Goal: Find specific page/section: Find specific page/section

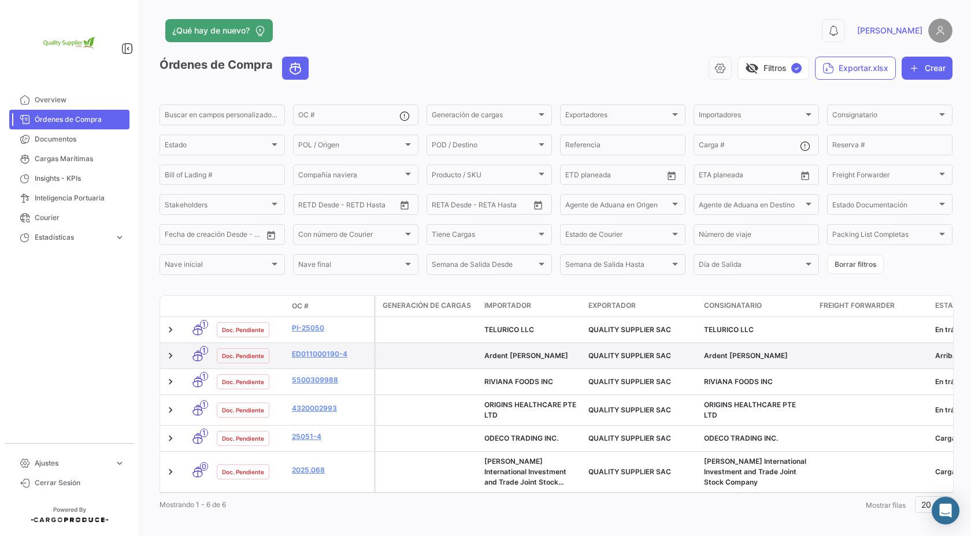
scroll to position [9, 0]
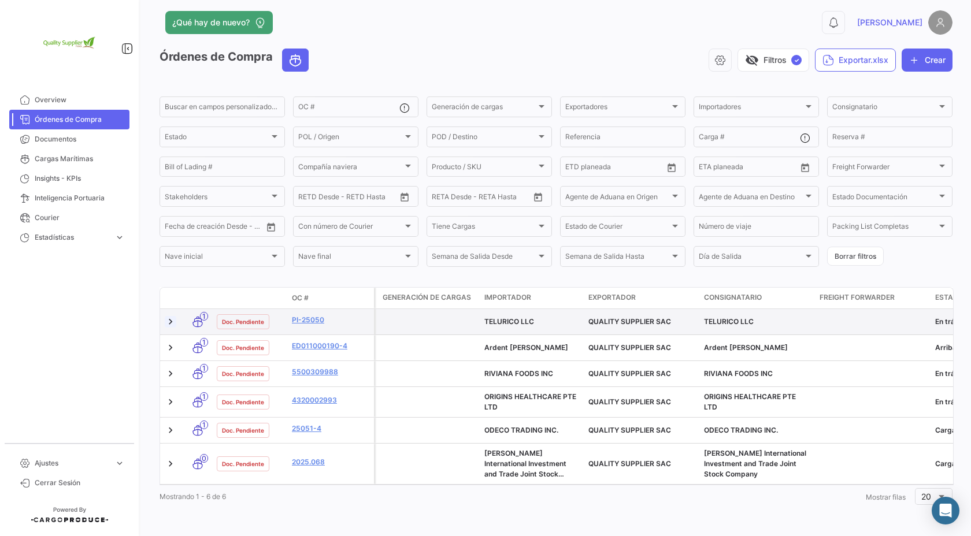
click at [172, 323] on link at bounding box center [171, 322] width 12 height 12
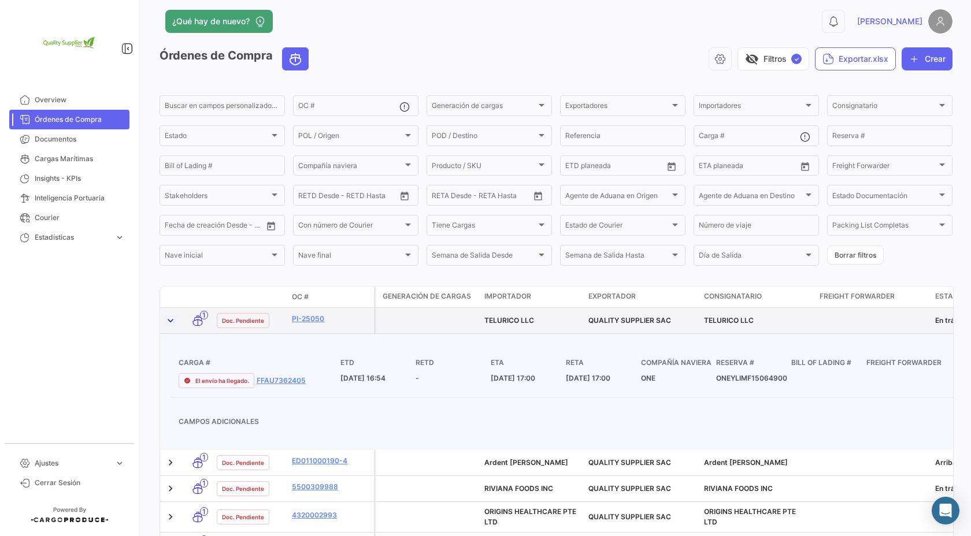
click at [172, 323] on link at bounding box center [171, 321] width 12 height 12
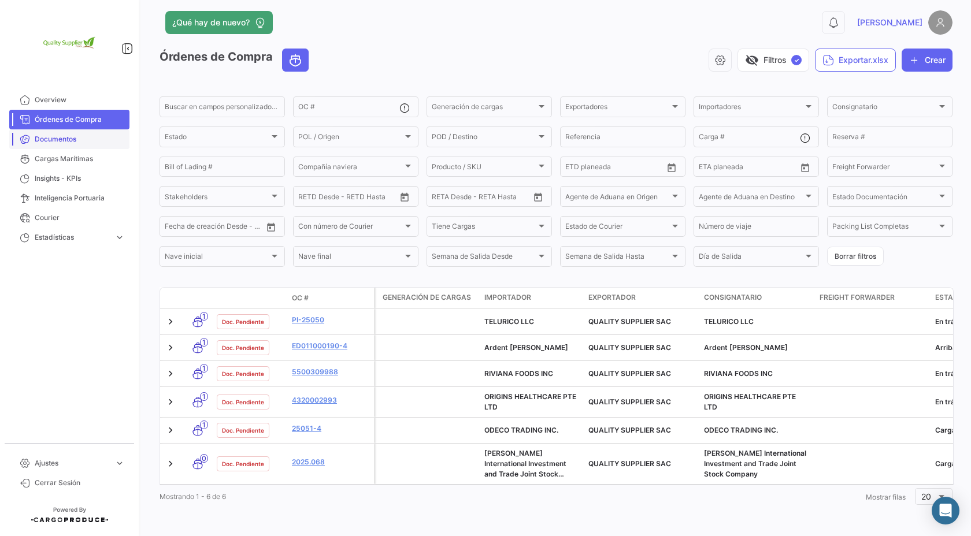
click at [76, 147] on link "Documentos" at bounding box center [69, 139] width 120 height 20
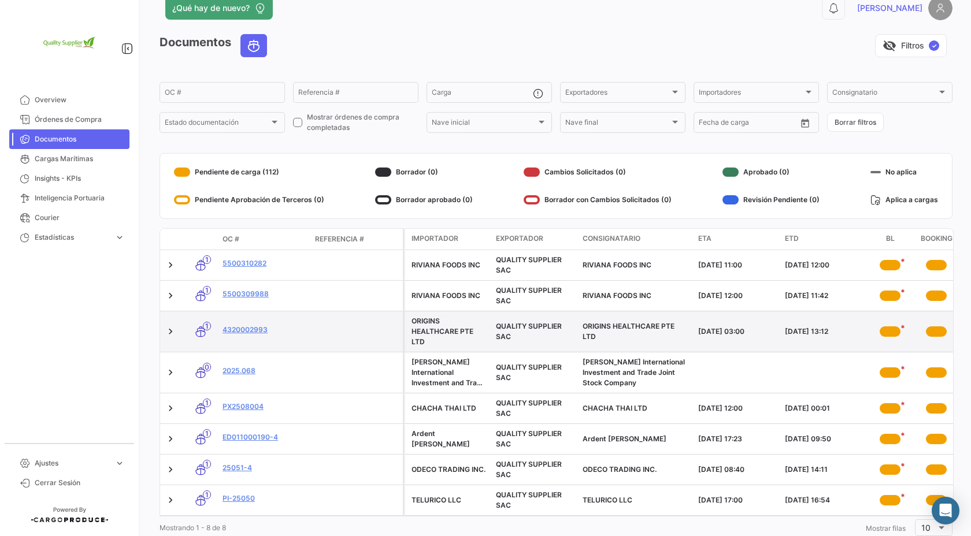
scroll to position [54, 0]
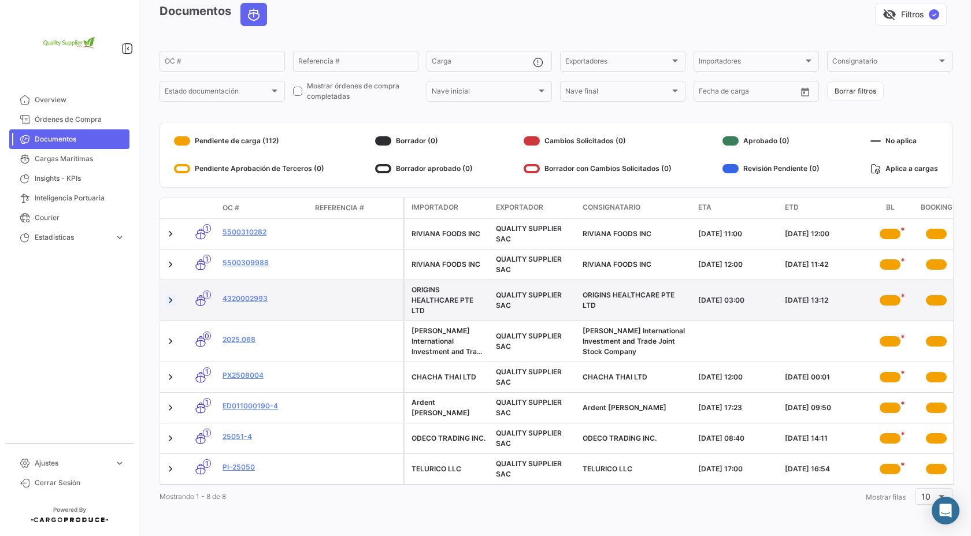
click at [174, 299] on link at bounding box center [171, 301] width 12 height 12
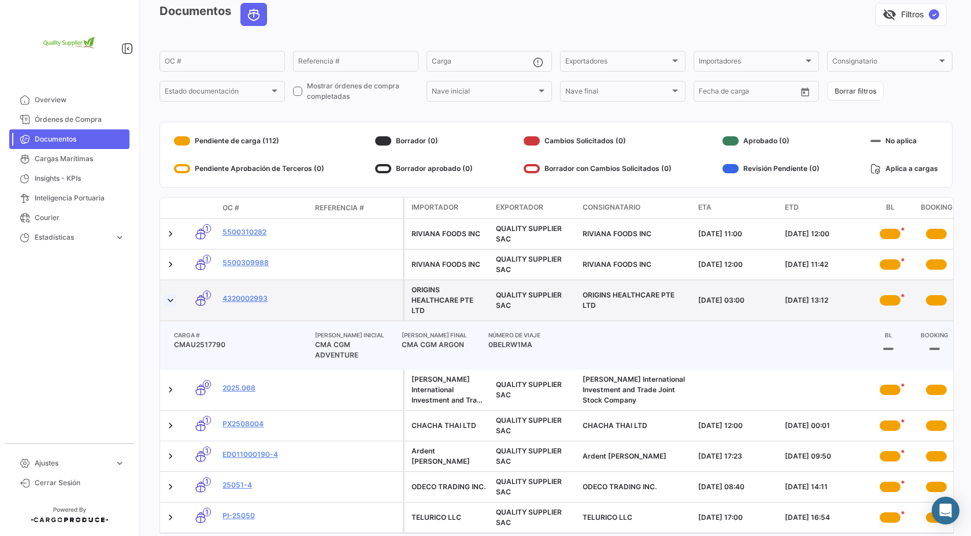
click at [174, 299] on link at bounding box center [171, 301] width 12 height 12
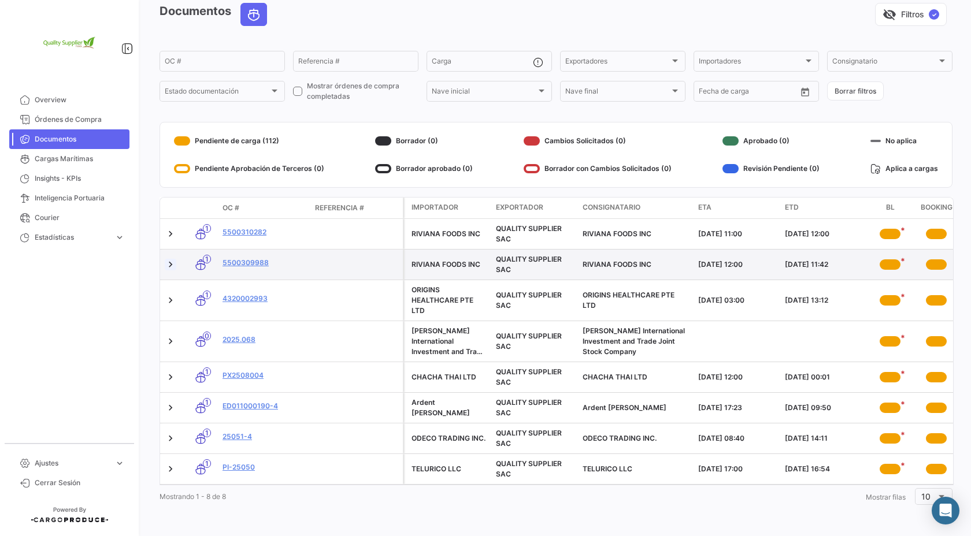
click at [172, 262] on link at bounding box center [171, 265] width 12 height 12
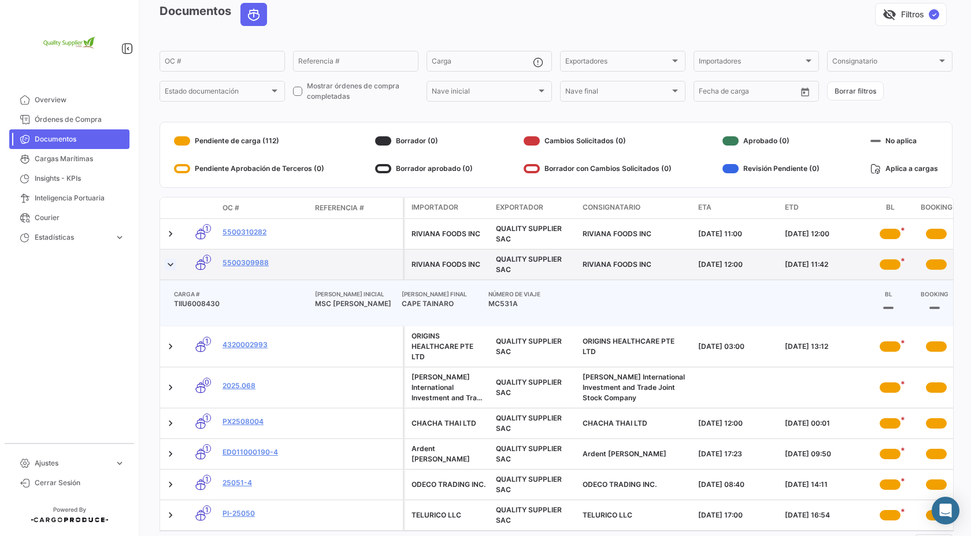
click at [172, 262] on link at bounding box center [171, 265] width 12 height 12
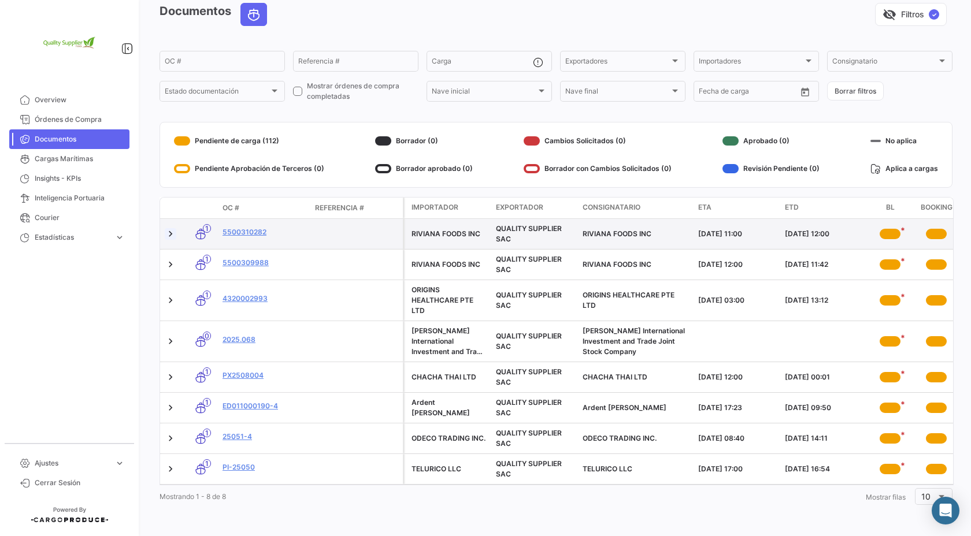
click at [171, 232] on link at bounding box center [171, 234] width 12 height 12
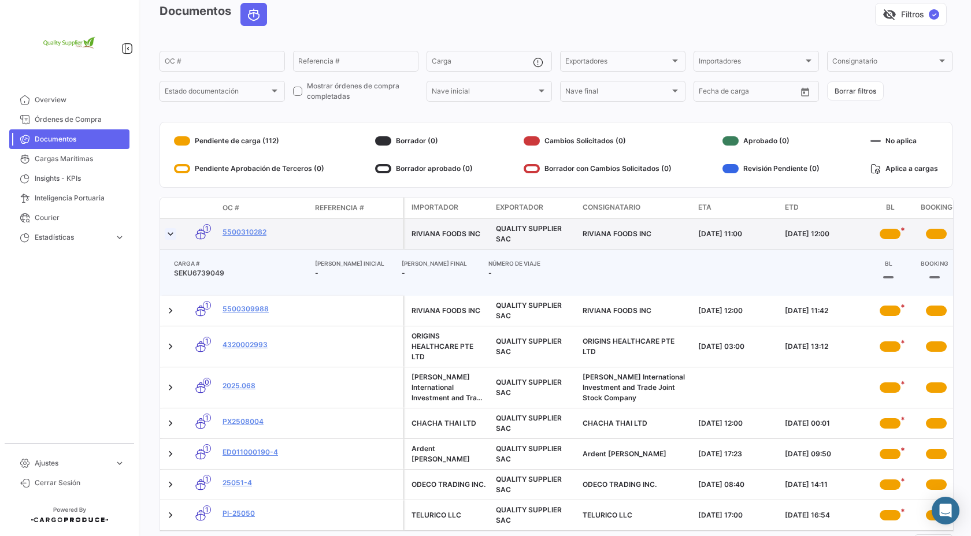
click at [171, 232] on link at bounding box center [171, 234] width 12 height 12
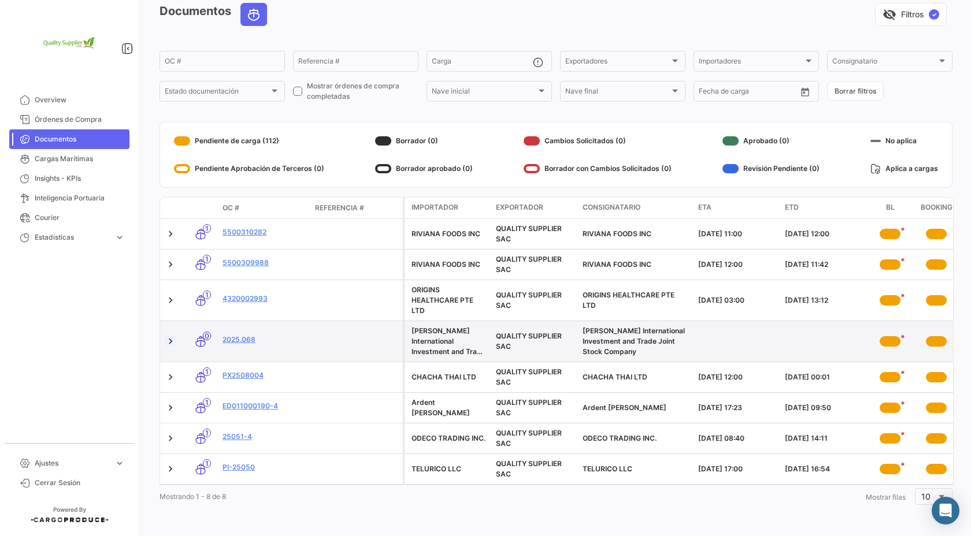
click at [171, 342] on link at bounding box center [171, 342] width 12 height 12
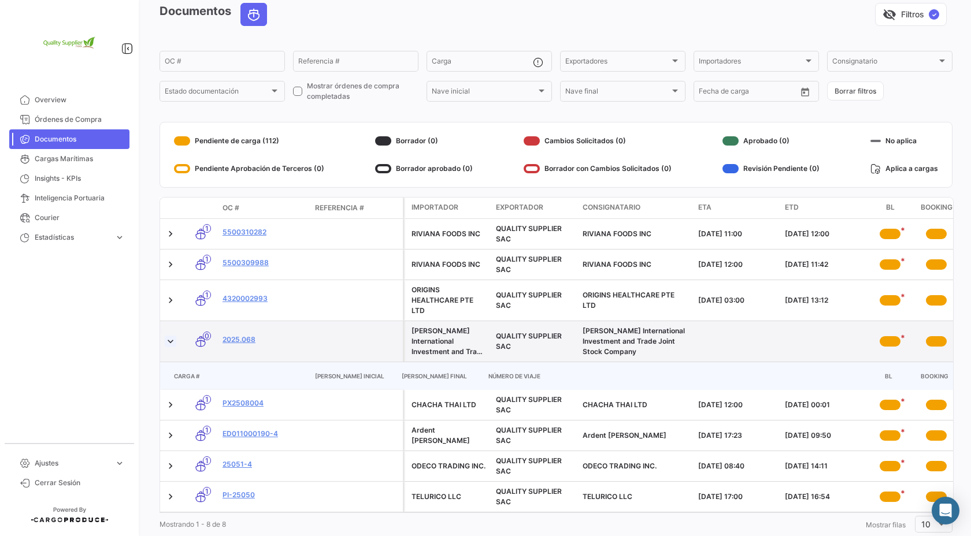
click at [171, 342] on link at bounding box center [171, 342] width 12 height 12
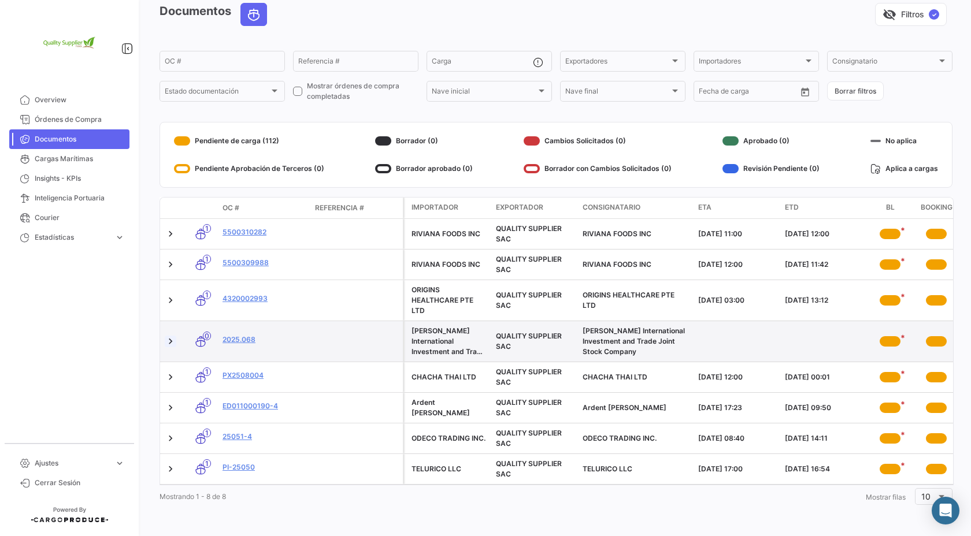
click at [171, 342] on link at bounding box center [171, 342] width 12 height 12
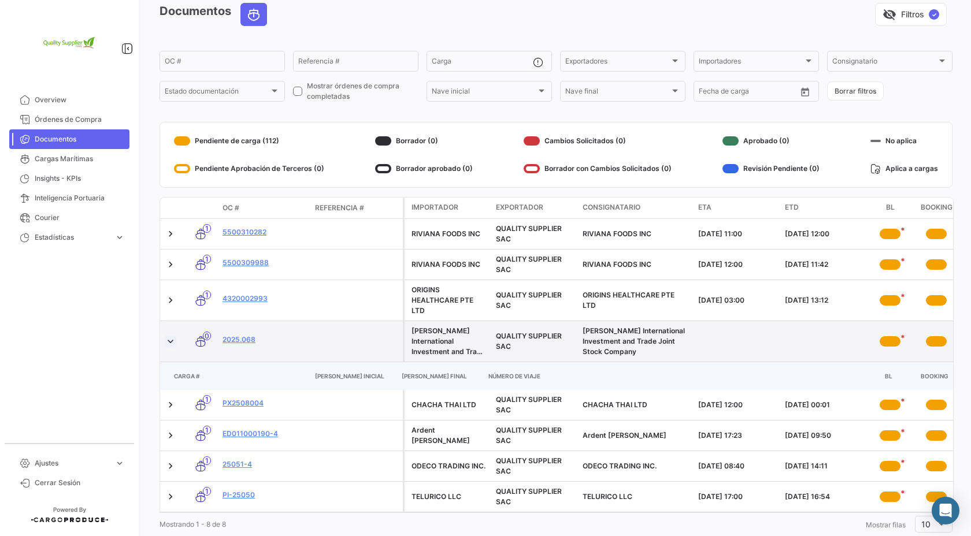
click at [171, 342] on link at bounding box center [171, 342] width 12 height 12
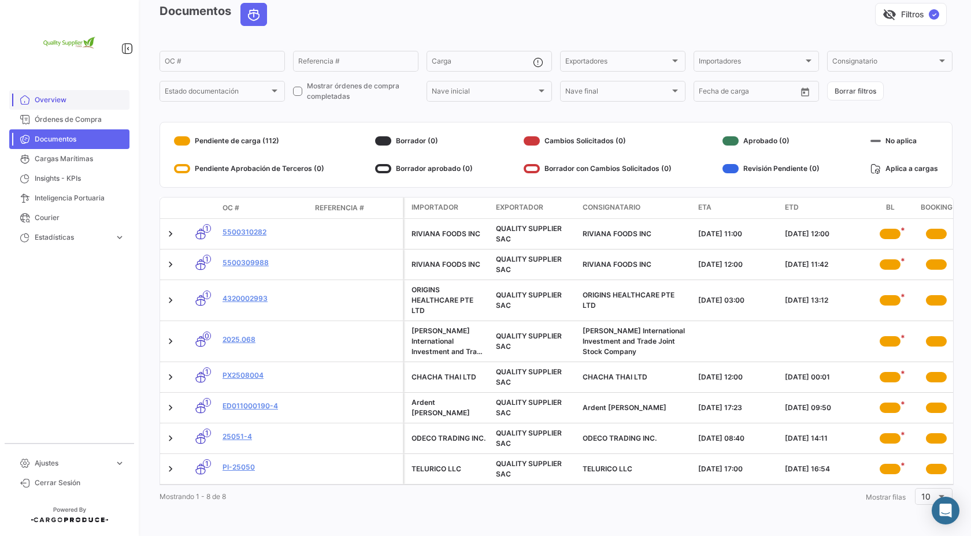
click at [61, 98] on span "Overview" at bounding box center [80, 100] width 90 height 10
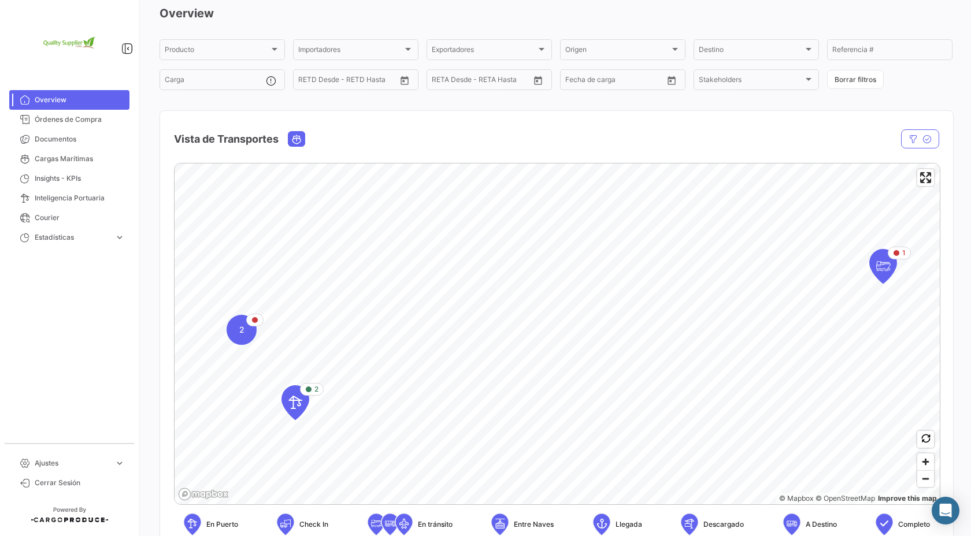
scroll to position [55, 0]
